Goal: Task Accomplishment & Management: Manage account settings

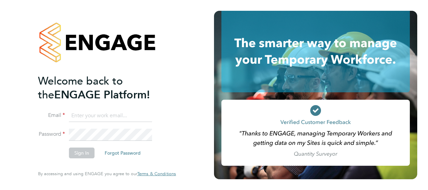
type input "[PERSON_NAME][EMAIL_ADDRESS][DOMAIN_NAME]"
click at [81, 157] on button "Sign In" at bounding box center [82, 152] width 26 height 11
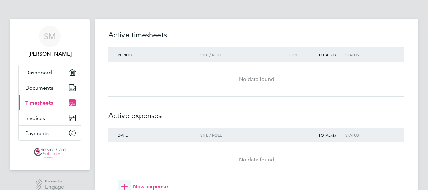
click at [44, 103] on span "Timesheets" at bounding box center [39, 103] width 28 height 6
click at [36, 103] on span "Timesheets" at bounding box center [39, 103] width 28 height 6
click at [42, 104] on span "Timesheets" at bounding box center [39, 103] width 28 height 6
click at [46, 135] on span "Payments" at bounding box center [37, 133] width 24 height 6
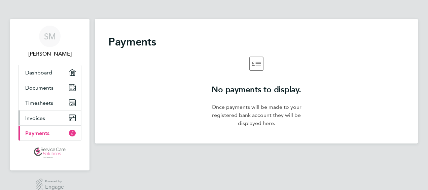
click at [53, 117] on link "Invoices" at bounding box center [49, 117] width 63 height 15
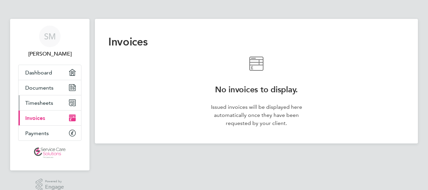
click at [42, 101] on span "Timesheets" at bounding box center [39, 103] width 28 height 6
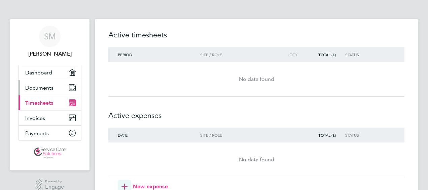
click at [34, 89] on span "Documents" at bounding box center [39, 87] width 28 height 6
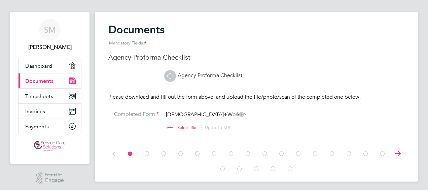
scroll to position [9, 0]
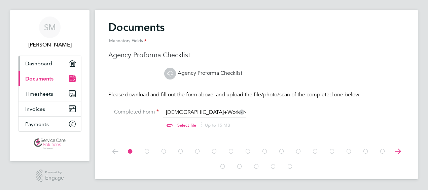
click at [36, 54] on app-nav-user-info "SM Sonja Marzouki" at bounding box center [49, 33] width 63 height 46
click at [34, 61] on span "Dashboard" at bounding box center [38, 63] width 27 height 6
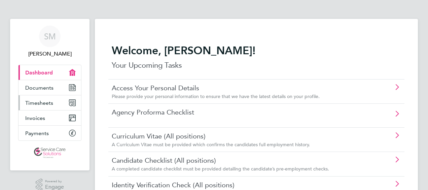
click at [36, 103] on span "Timesheets" at bounding box center [39, 103] width 28 height 6
